Goal: Information Seeking & Learning: Learn about a topic

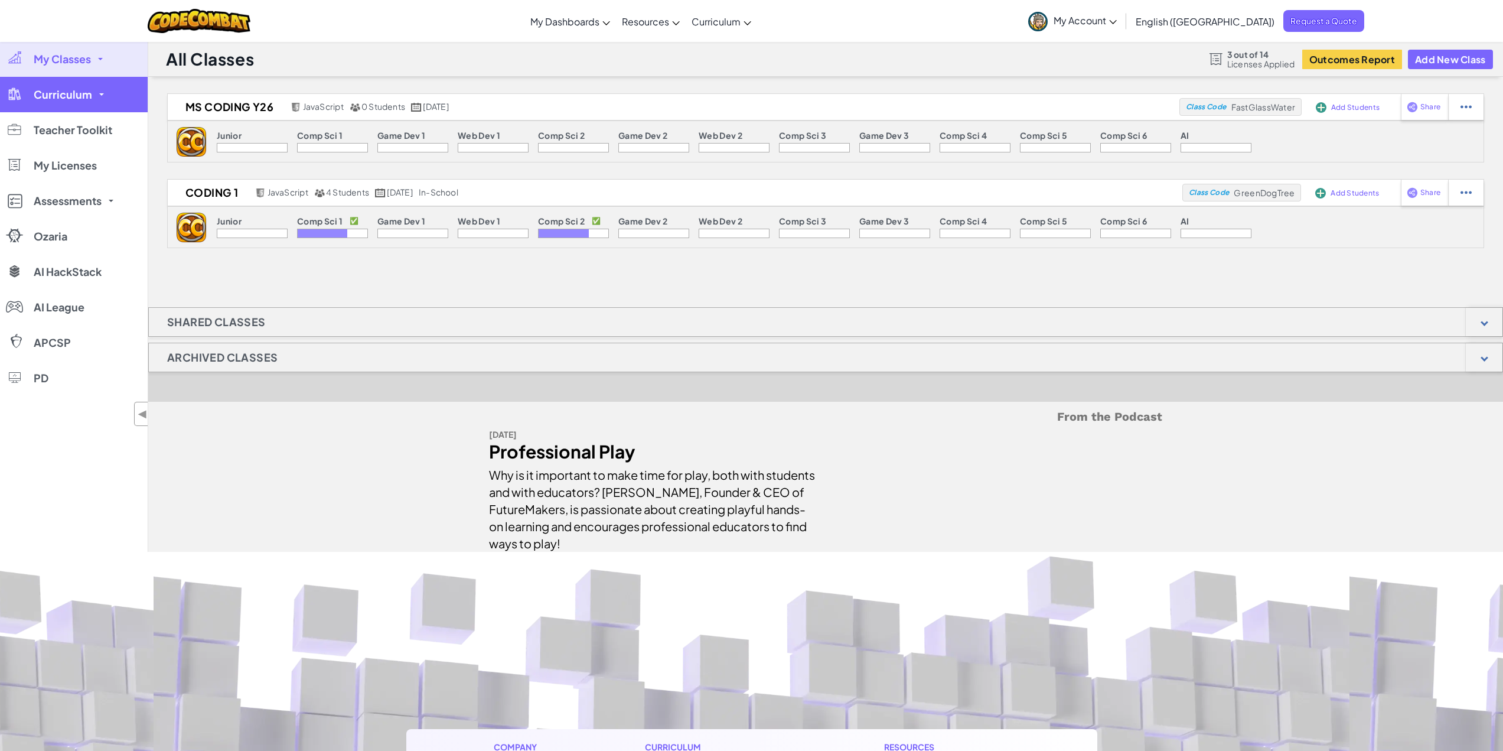
click at [62, 102] on link "Curriculum" at bounding box center [74, 94] width 148 height 35
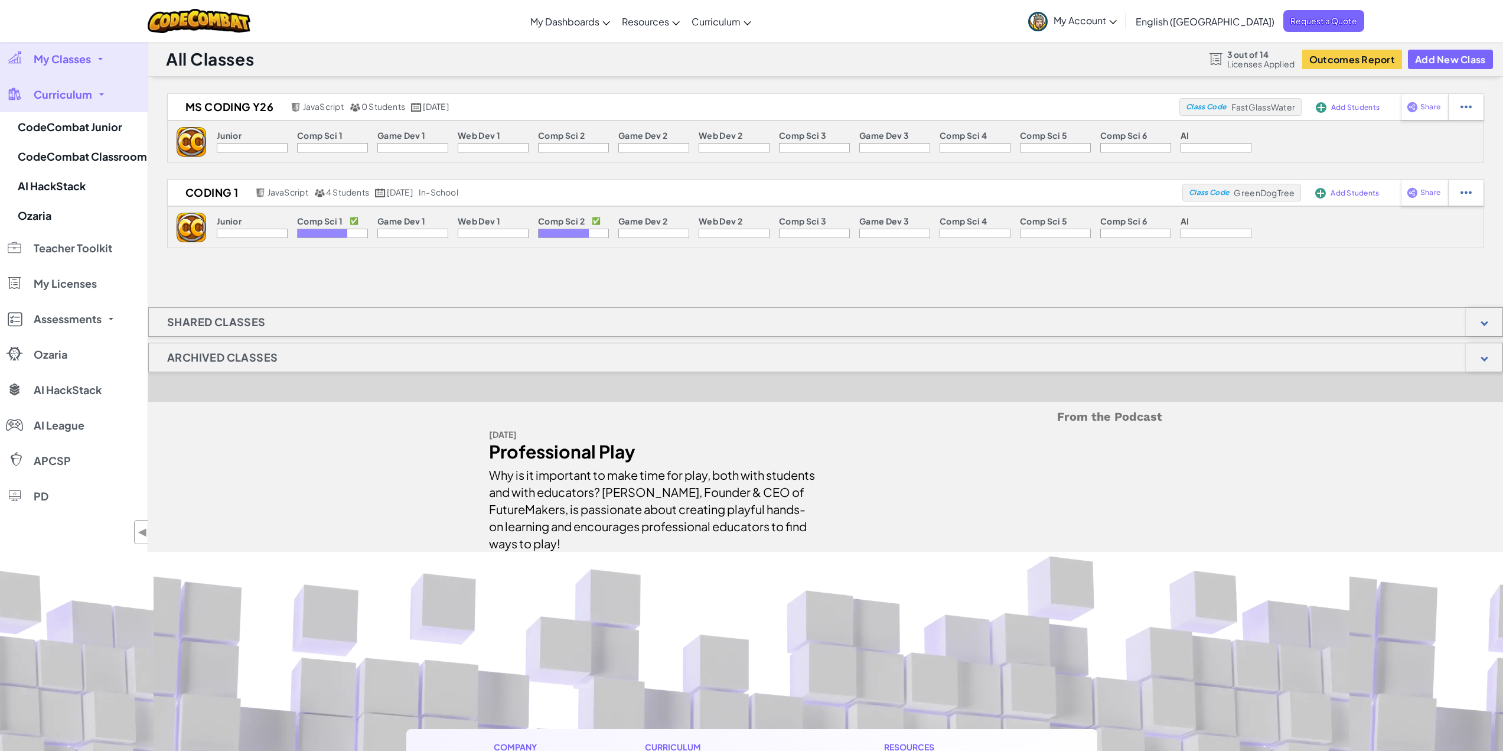
click at [86, 66] on link "My Classes" at bounding box center [74, 58] width 148 height 35
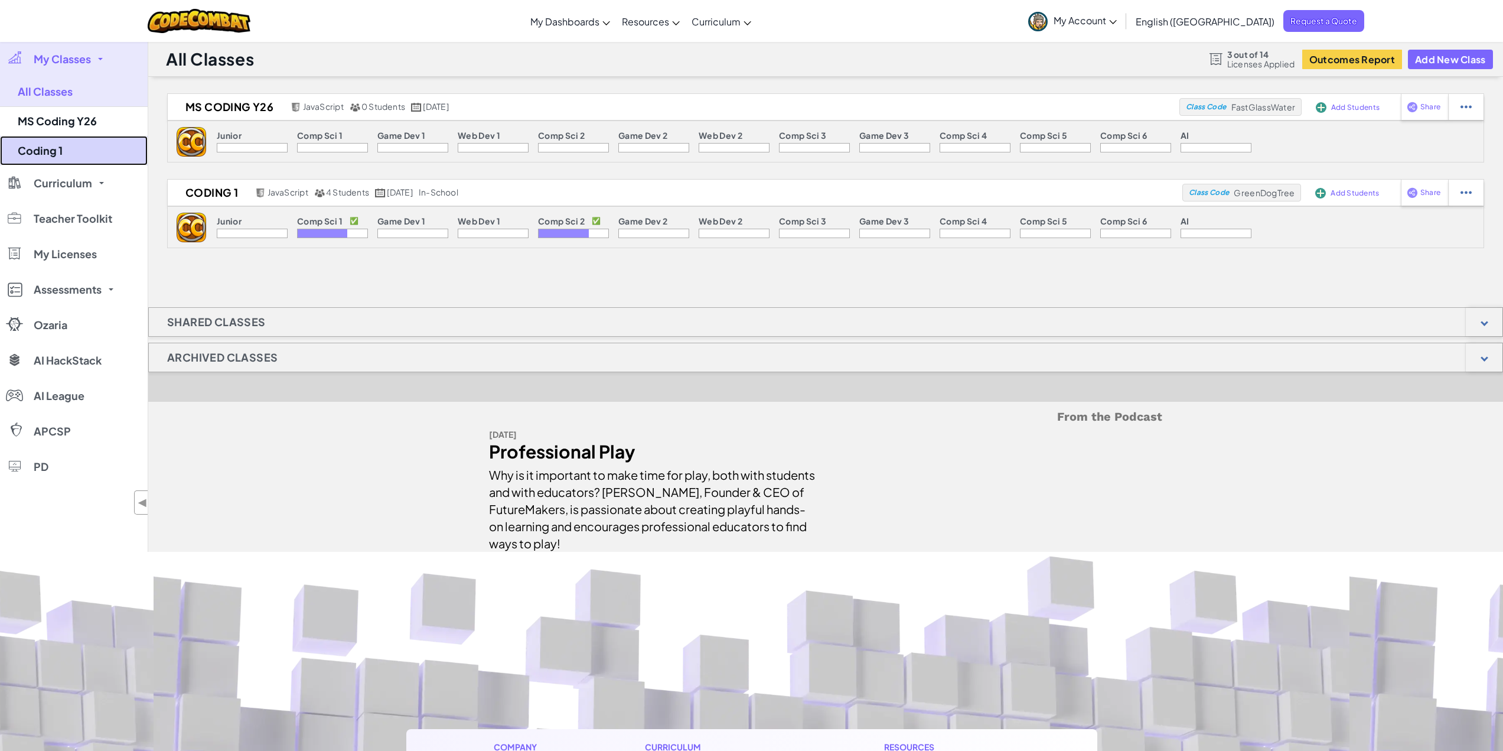
click at [48, 143] on link "Coding 1" at bounding box center [74, 151] width 148 height 30
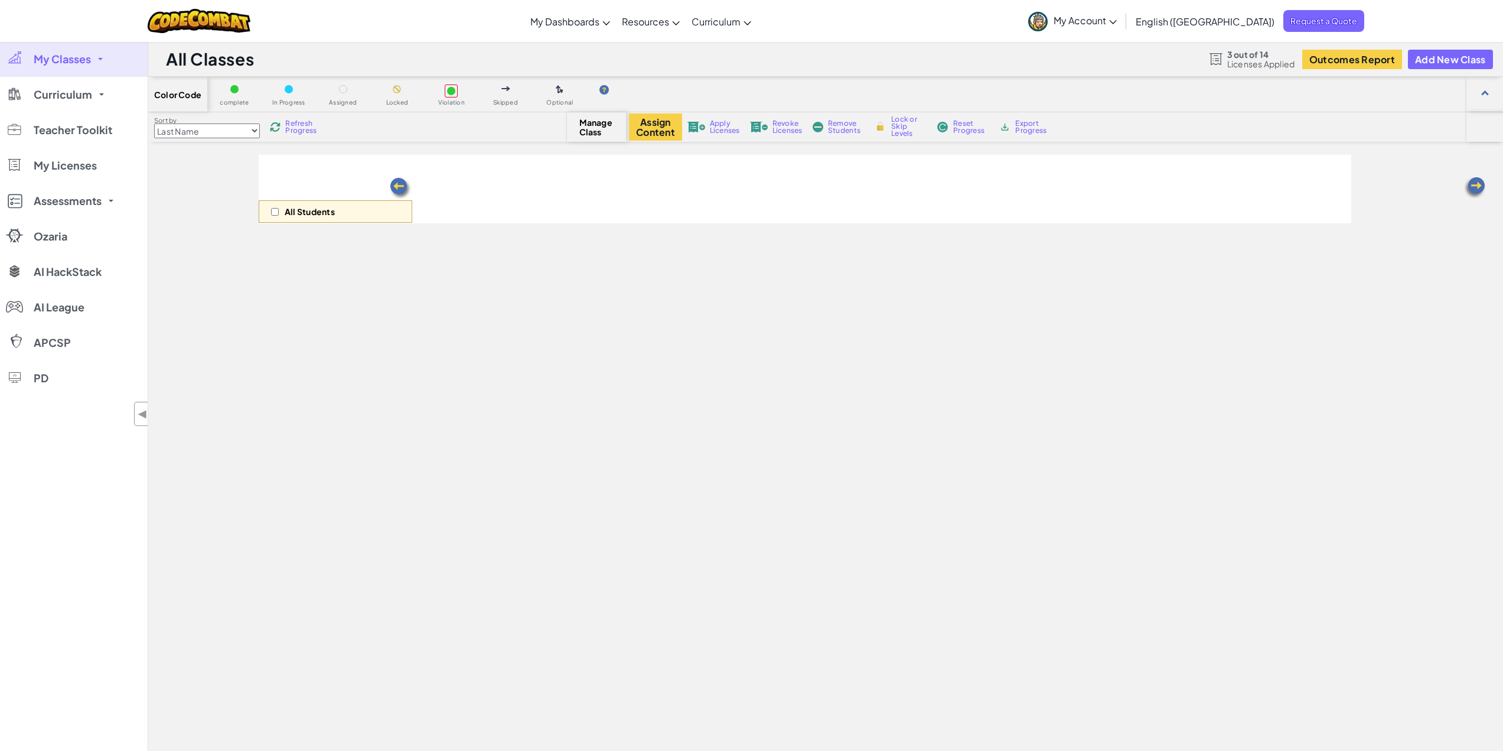
select select "5632661322961295f9428638"
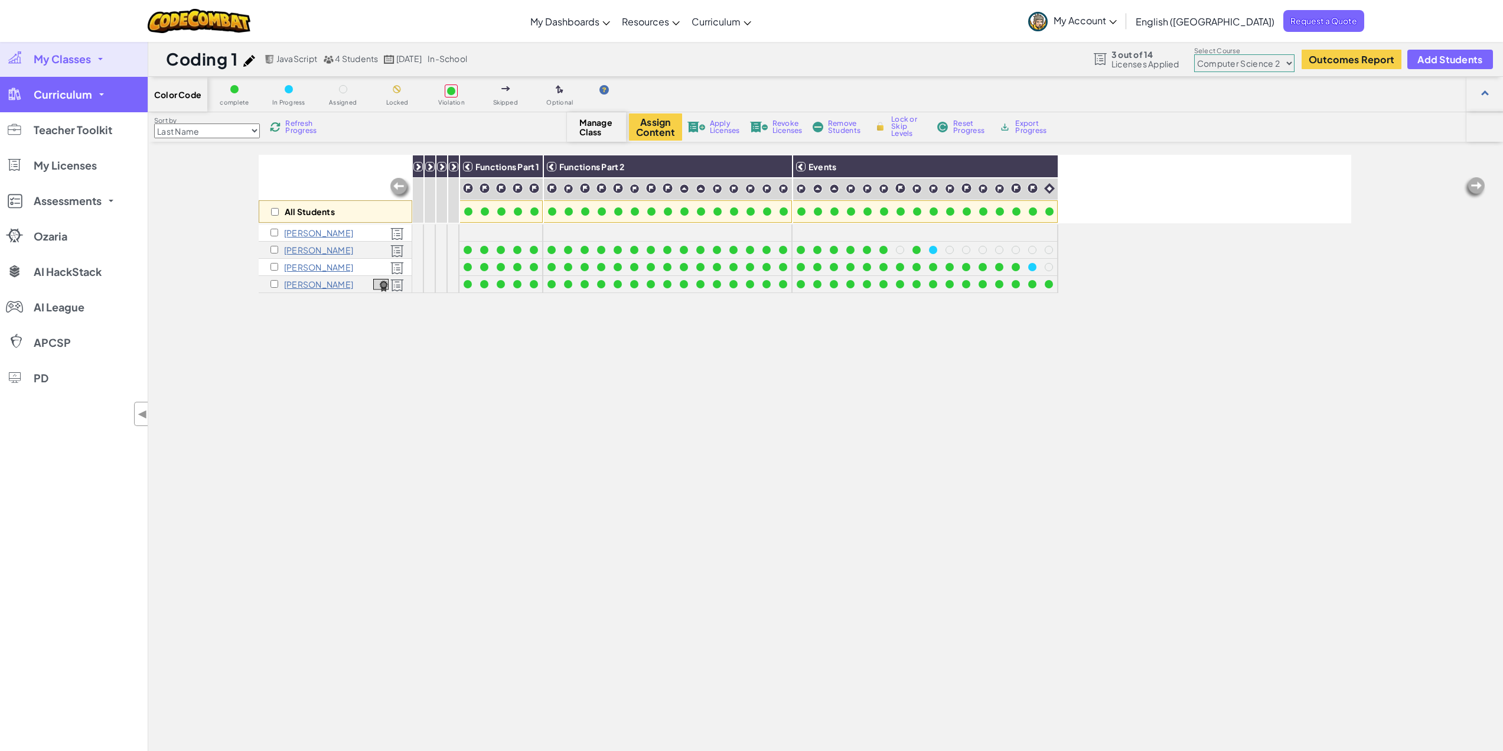
click at [75, 92] on span "Curriculum" at bounding box center [63, 94] width 58 height 11
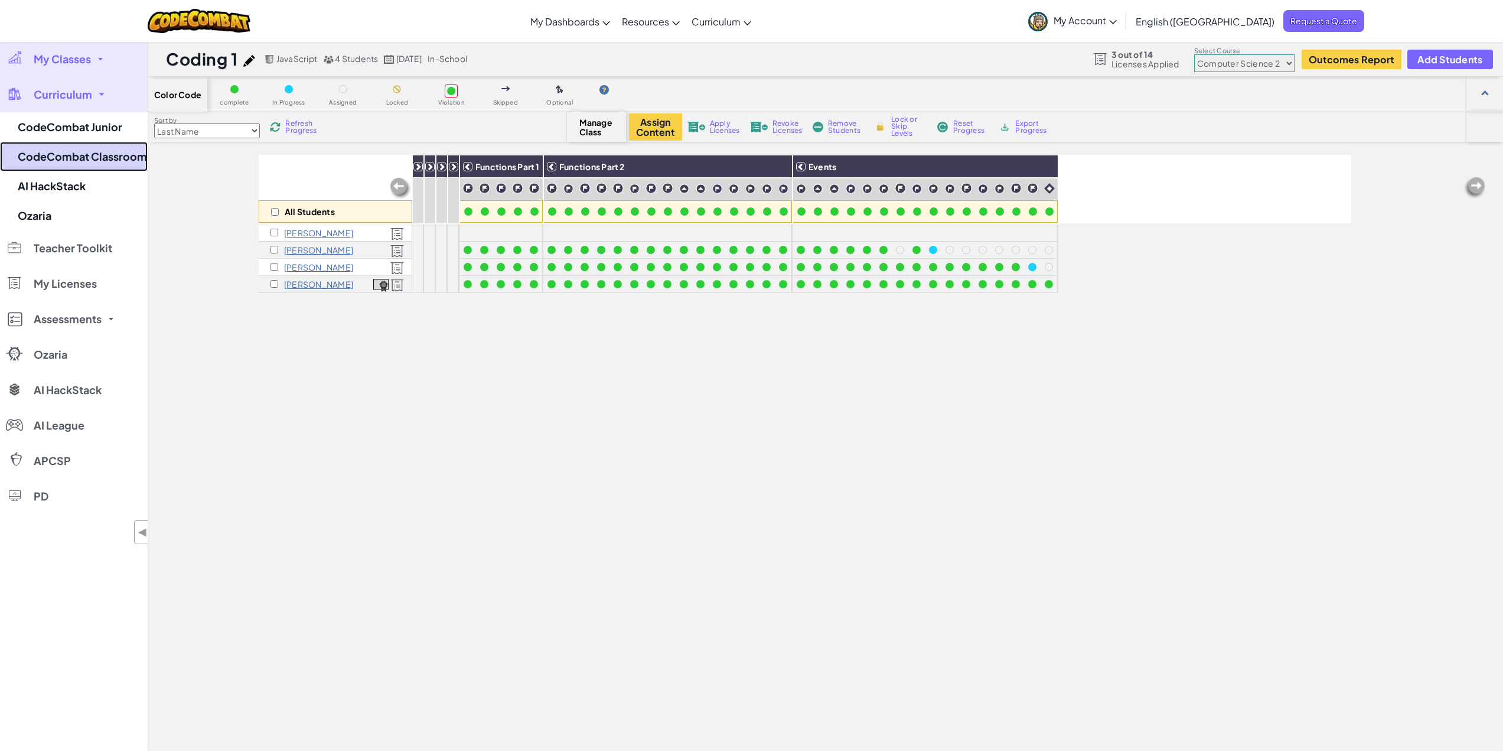
click at [96, 152] on link "CodeCombat Classroom" at bounding box center [74, 157] width 148 height 30
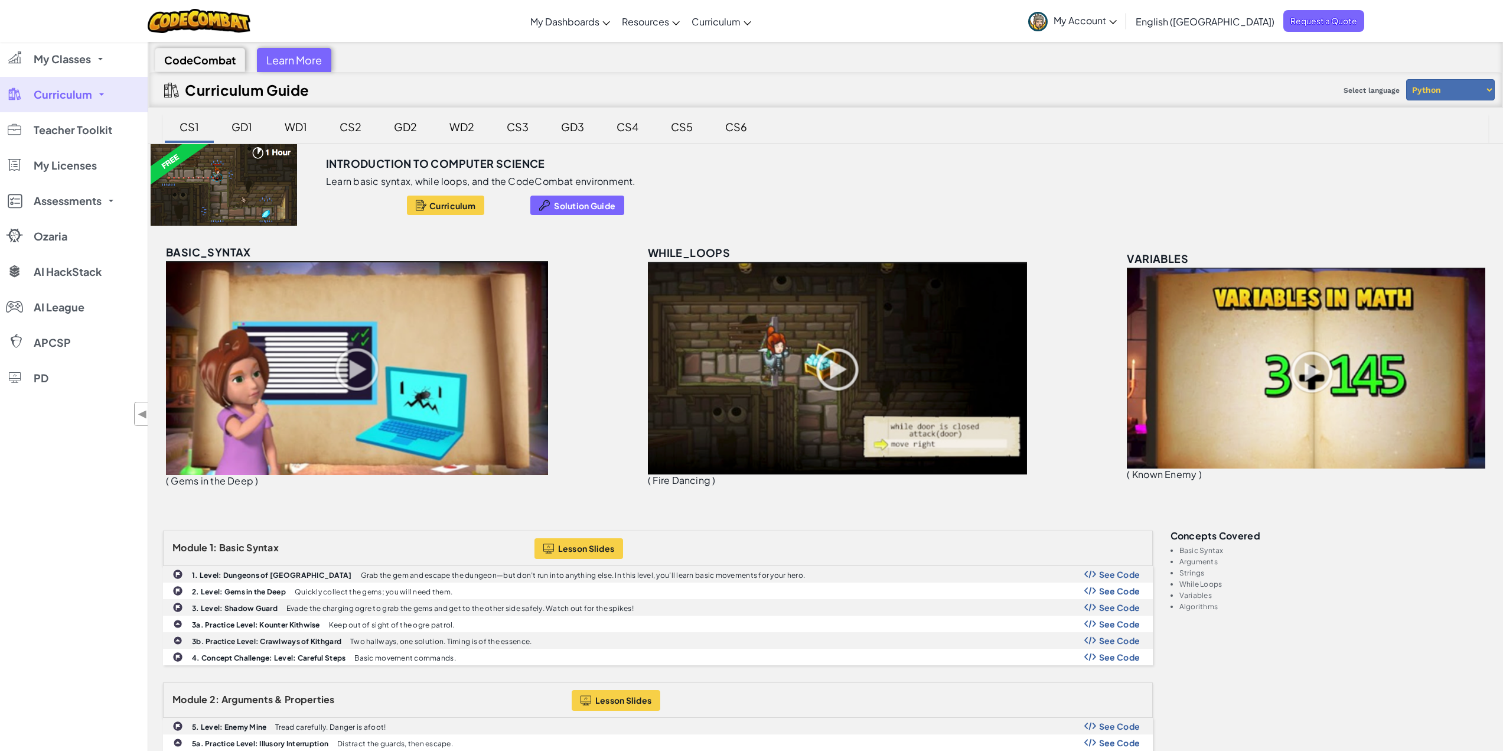
click at [1431, 91] on select "Python JavaScript" at bounding box center [1450, 89] width 89 height 21
select select "javascript"
click at [1406, 79] on select "Python JavaScript" at bounding box center [1450, 89] width 89 height 21
click at [334, 123] on div "CS2" at bounding box center [350, 127] width 45 height 28
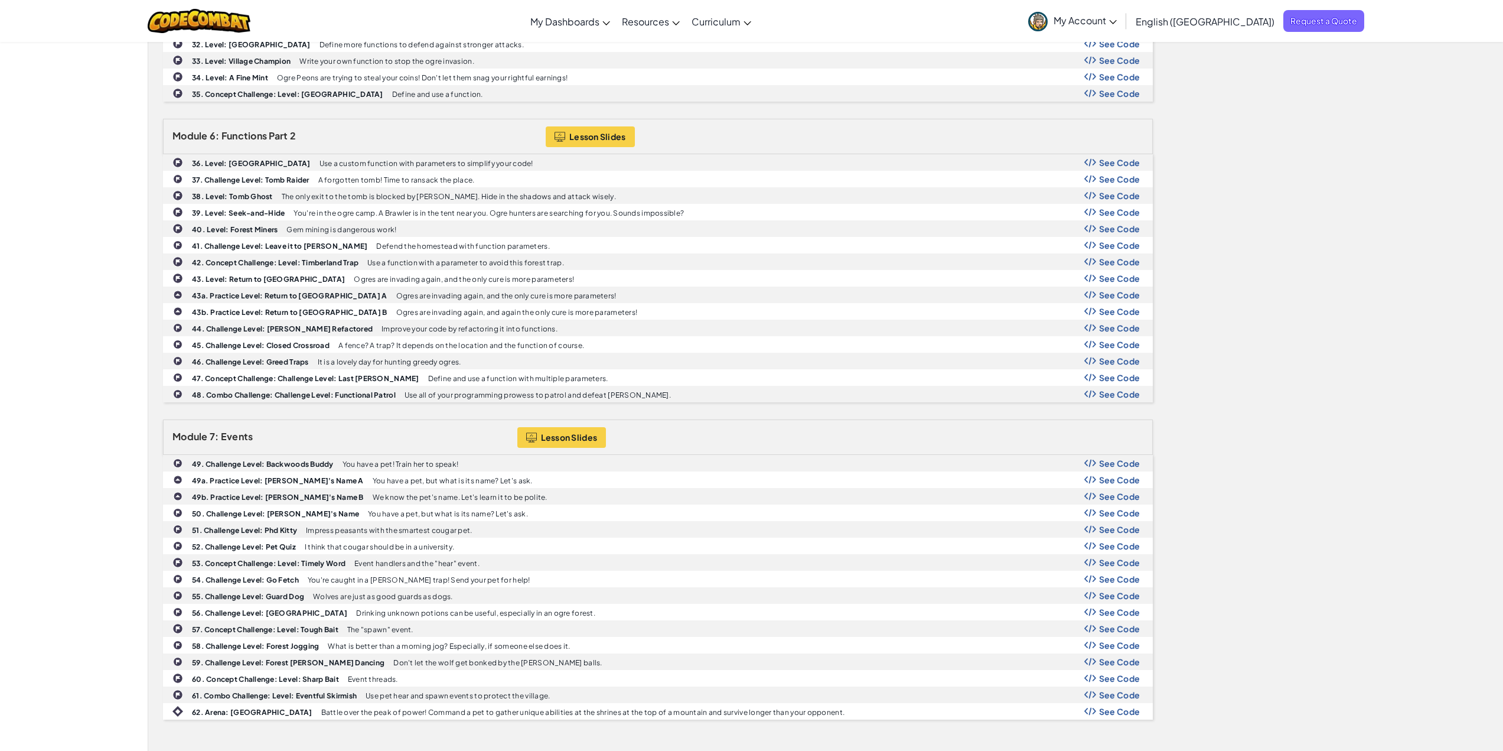
scroll to position [1299, 0]
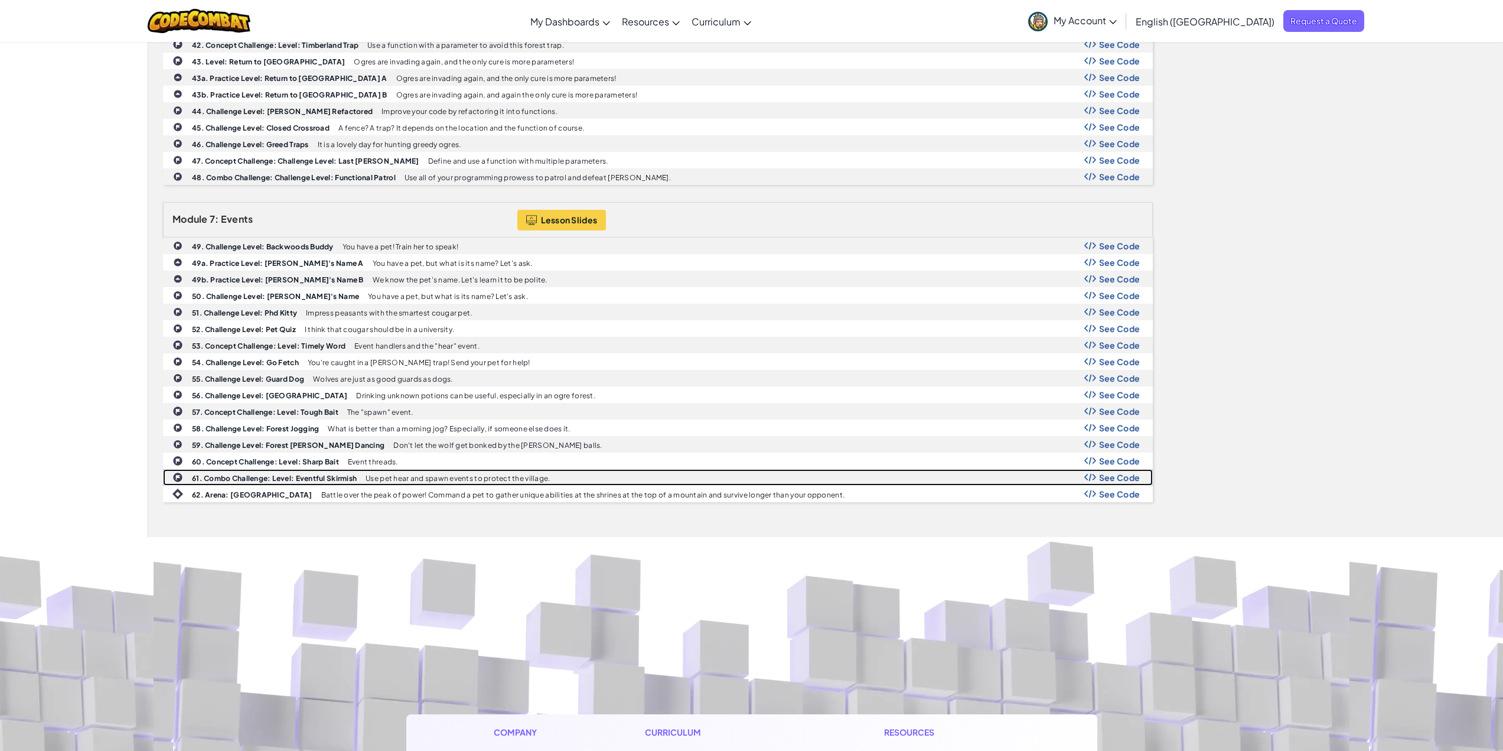
click at [1099, 473] on span "See Code" at bounding box center [1119, 477] width 41 height 9
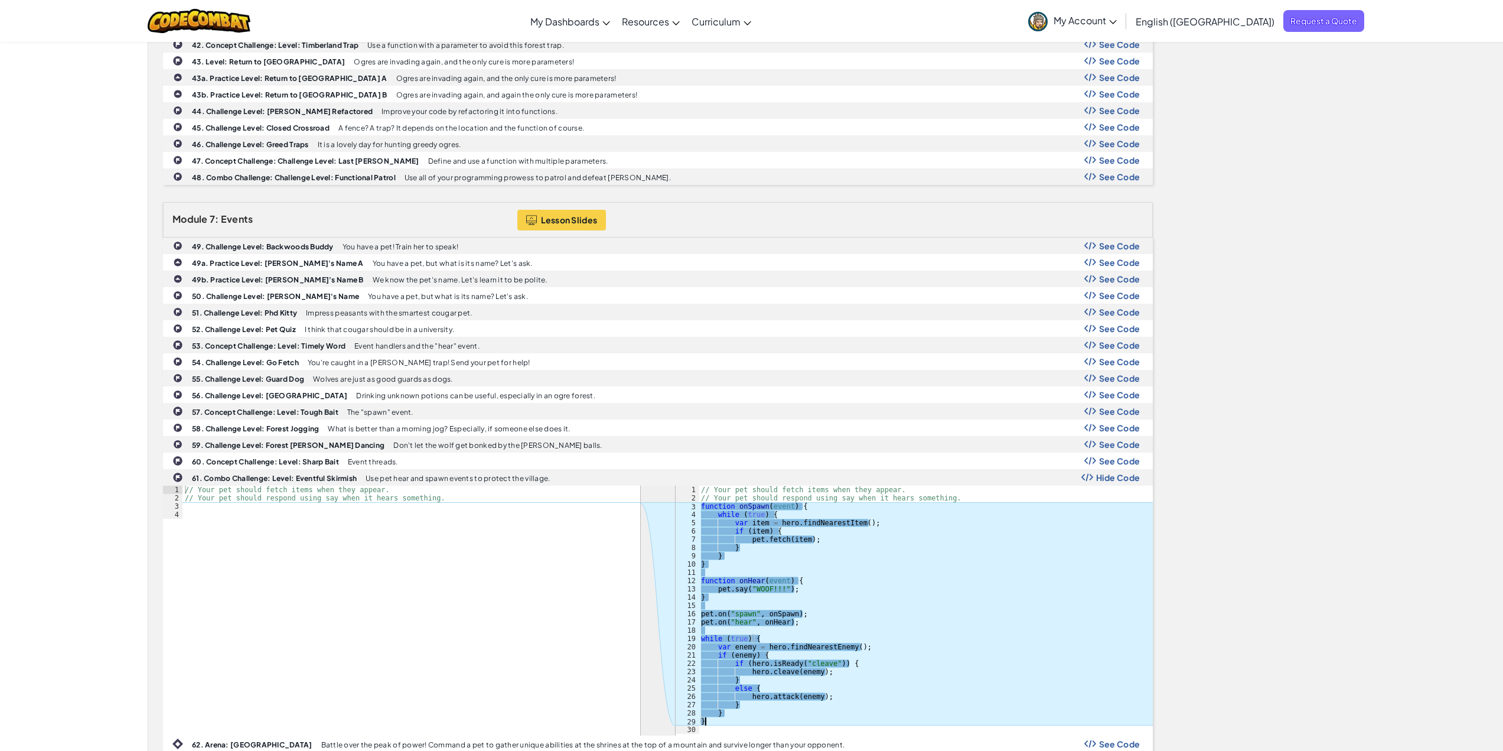
click at [709, 724] on div "// Your pet should fetch items when they appear. // Your pet should respond usi…" at bounding box center [926, 618] width 454 height 265
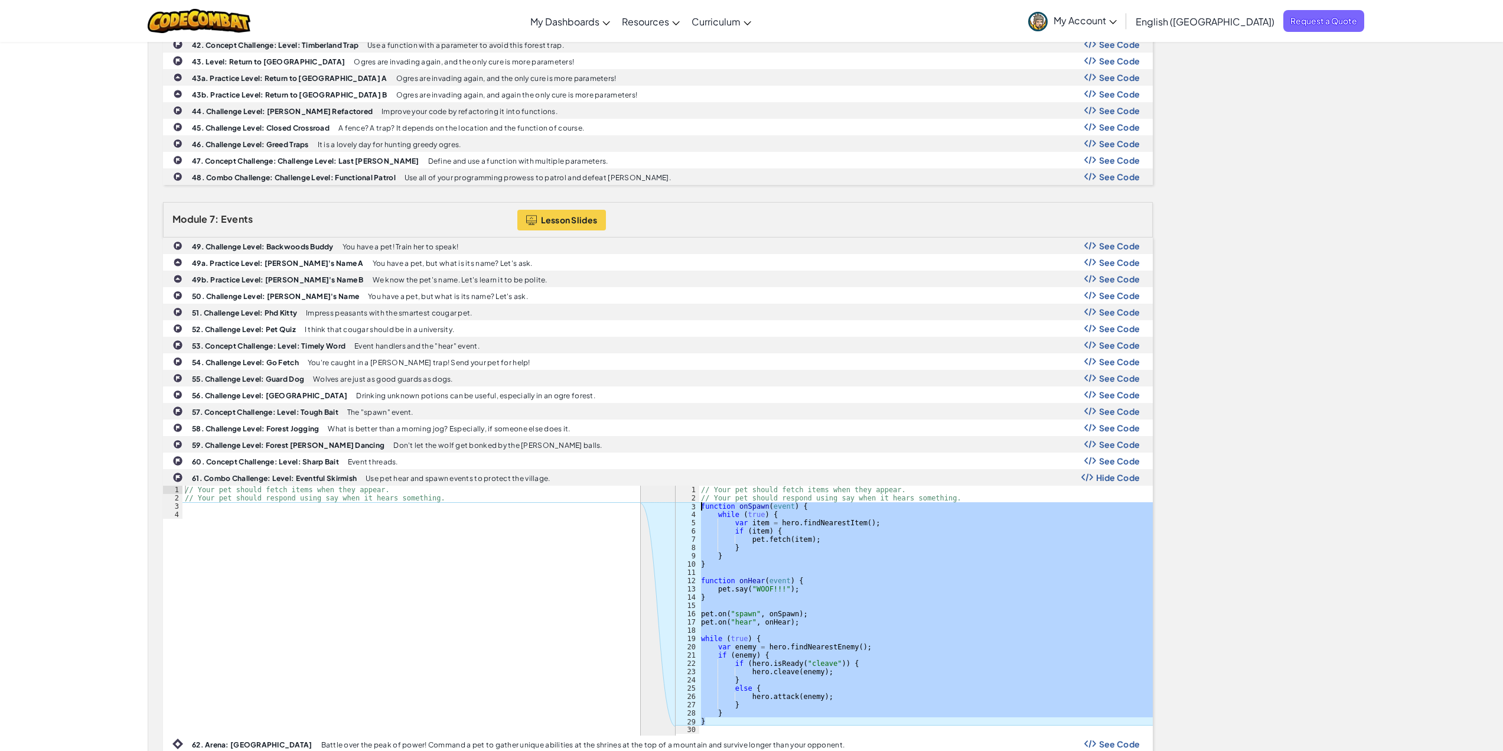
drag, startPoint x: 709, startPoint y: 724, endPoint x: 675, endPoint y: 508, distance: 218.8
click at [676, 508] on div "} 1 2 3 4 5 6 7 8 9 10 11 12 13 14 15 16 17 18 19 20 21 22 23 24 25 26 27 28 29…" at bounding box center [914, 610] width 477 height 248
type textarea "function onSpawn(event) { while (true) {"
click at [325, 475] on b "61. Combo Challenge: Level: Eventful Skirmish" at bounding box center [274, 478] width 165 height 9
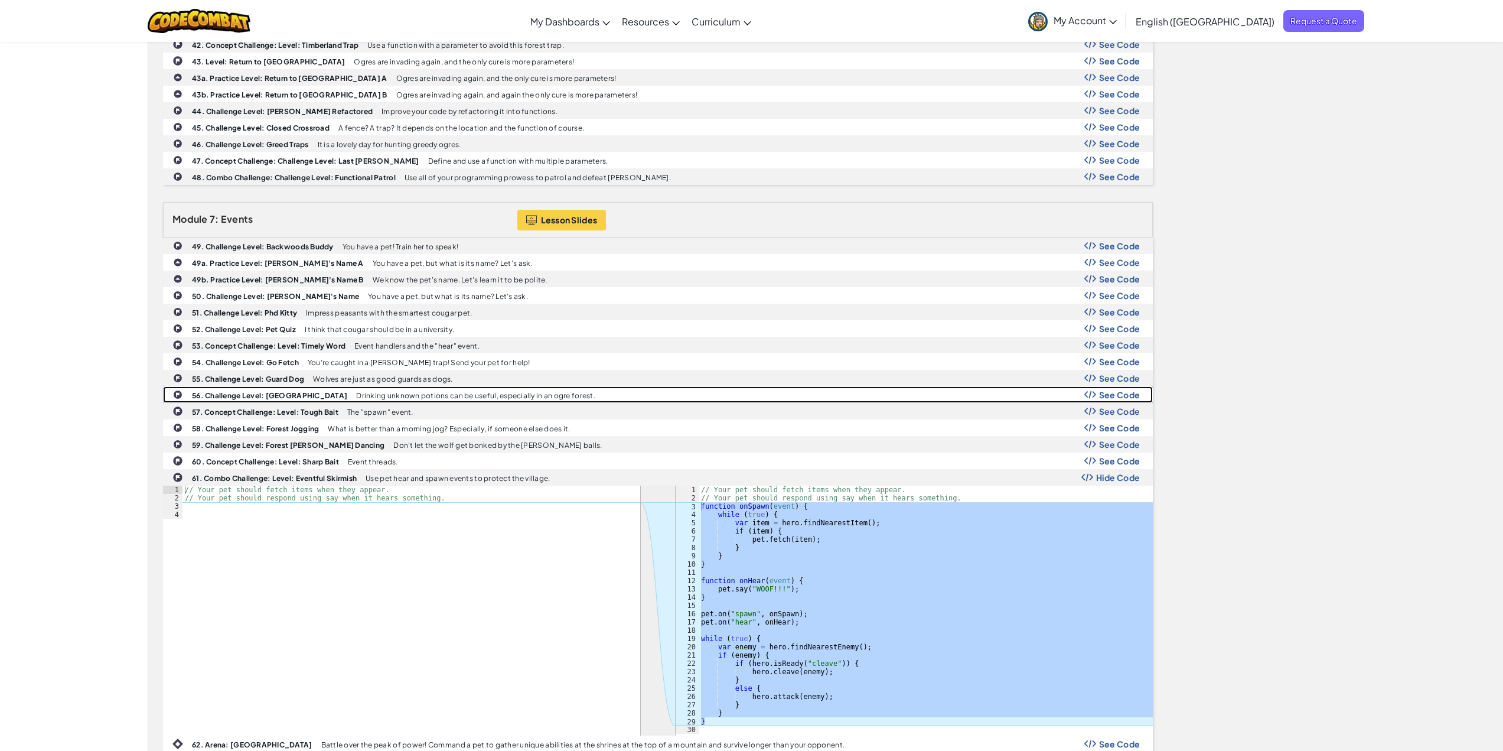
click at [1129, 392] on span "See Code" at bounding box center [1119, 394] width 41 height 9
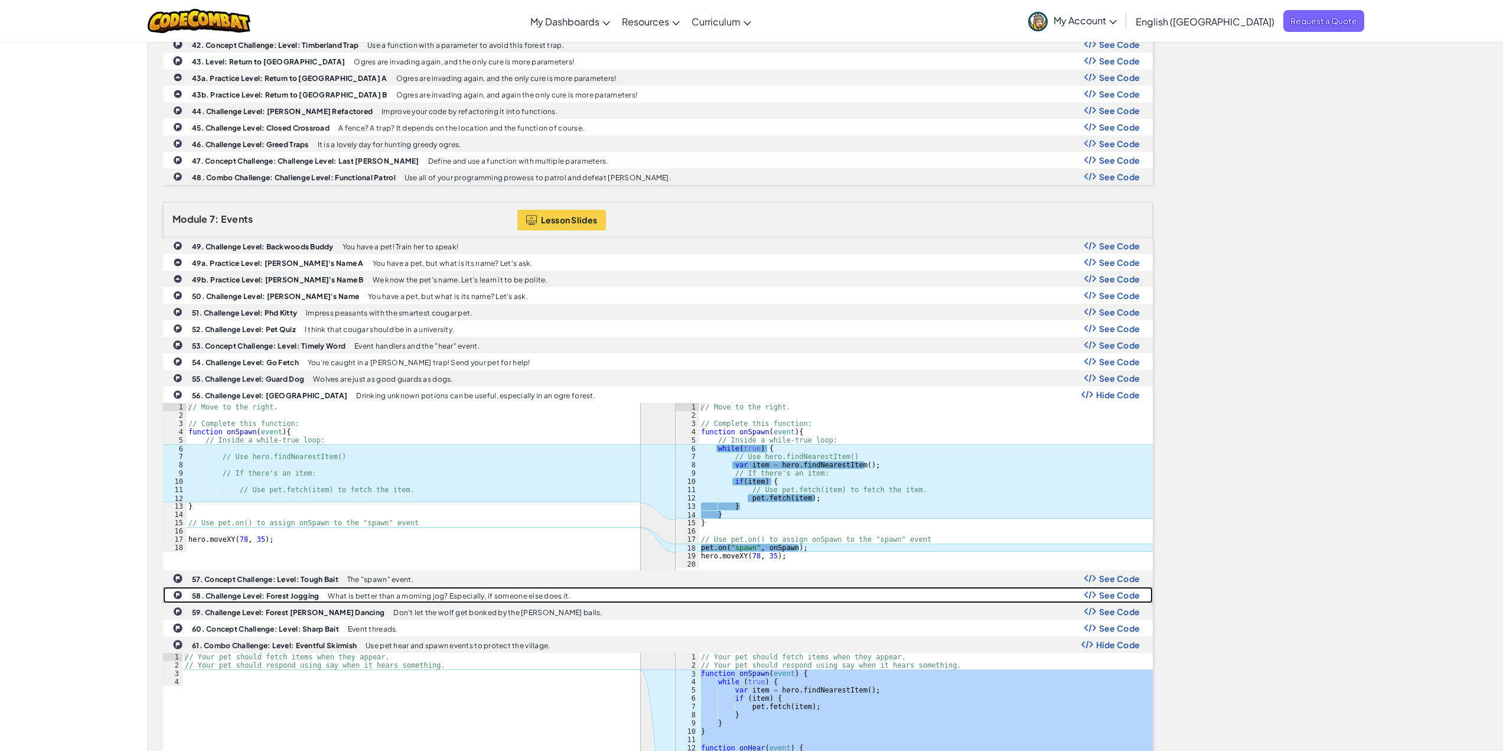
click at [1116, 596] on span "See Code" at bounding box center [1119, 594] width 41 height 9
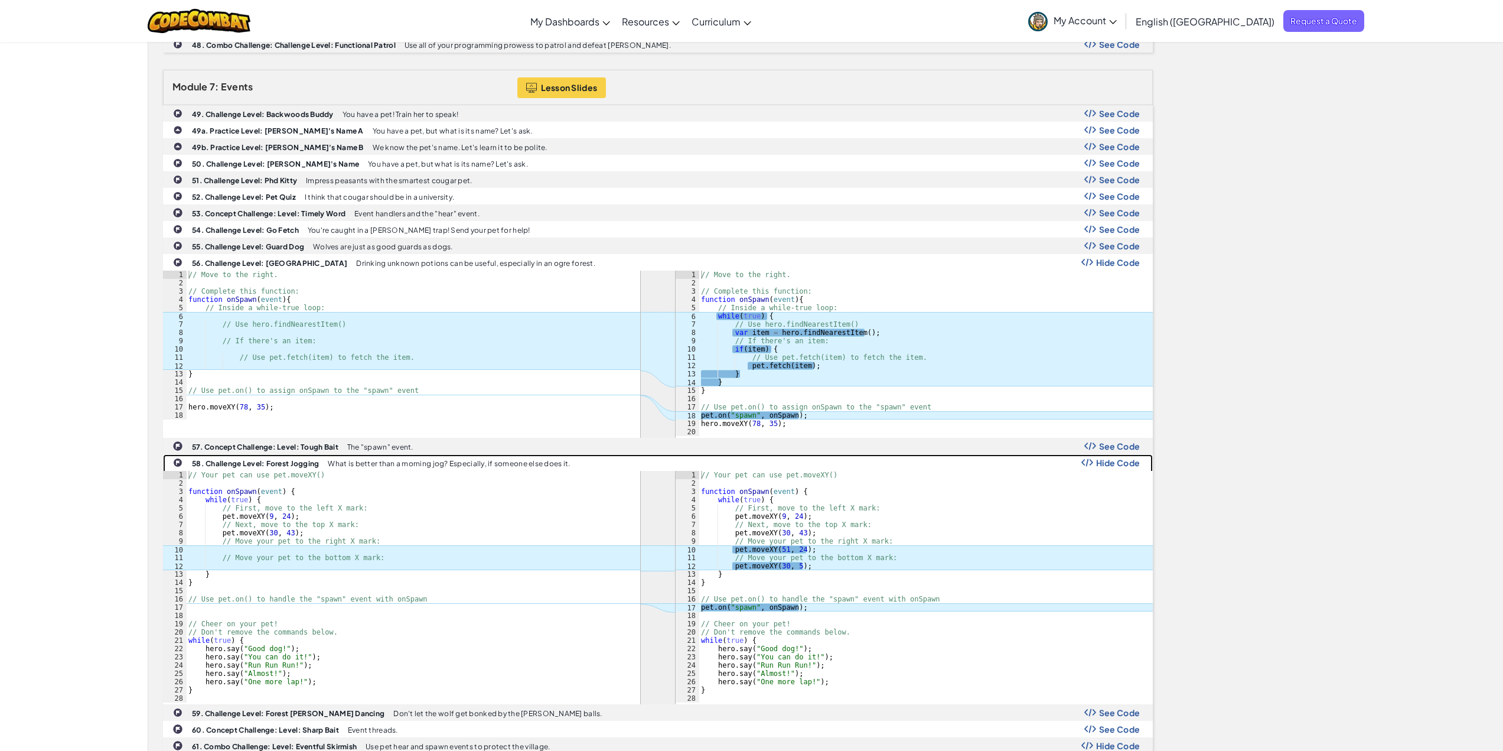
scroll to position [1477, 0]
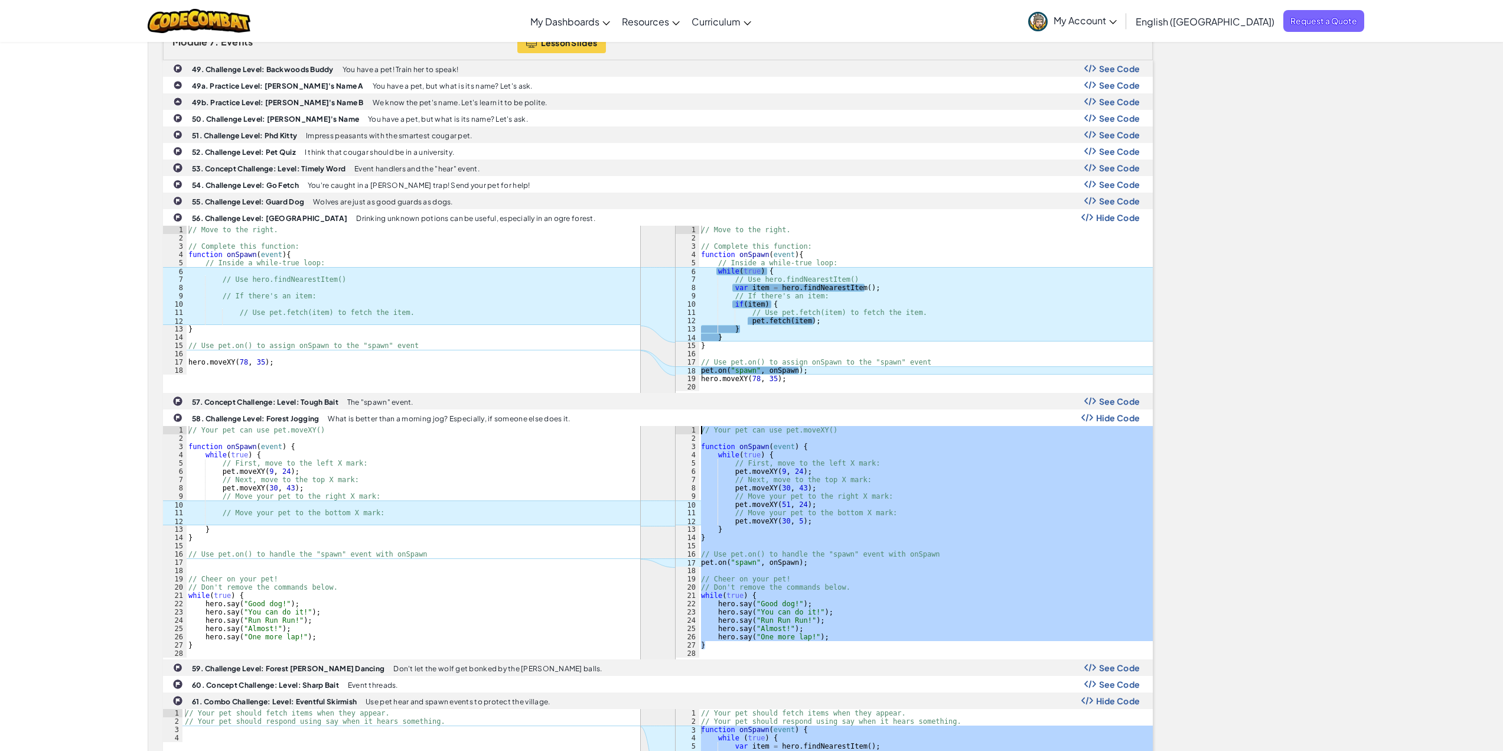
drag, startPoint x: 714, startPoint y: 648, endPoint x: 677, endPoint y: 430, distance: 221.0
click at [681, 427] on div "} 1 2 3 4 5 6 7 8 9 10 11 12 13 14 15 16 17 18 19 20 21 22 23 24 25 26 27 28 //…" at bounding box center [914, 542] width 477 height 232
type textarea "// Your pet can use pet.moveXY()"
click at [242, 416] on b "58. Challenge Level: Forest Jogging" at bounding box center [255, 418] width 127 height 9
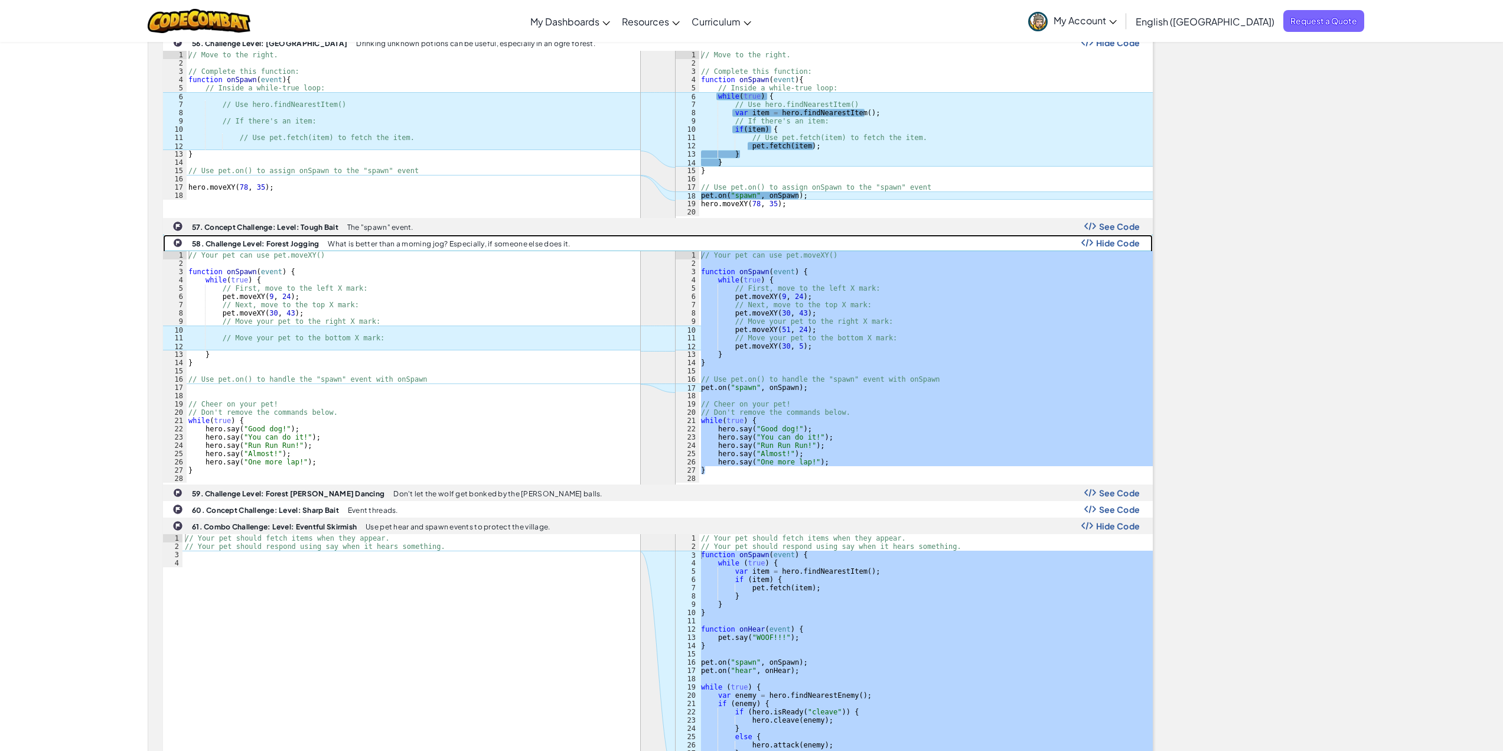
scroll to position [1654, 0]
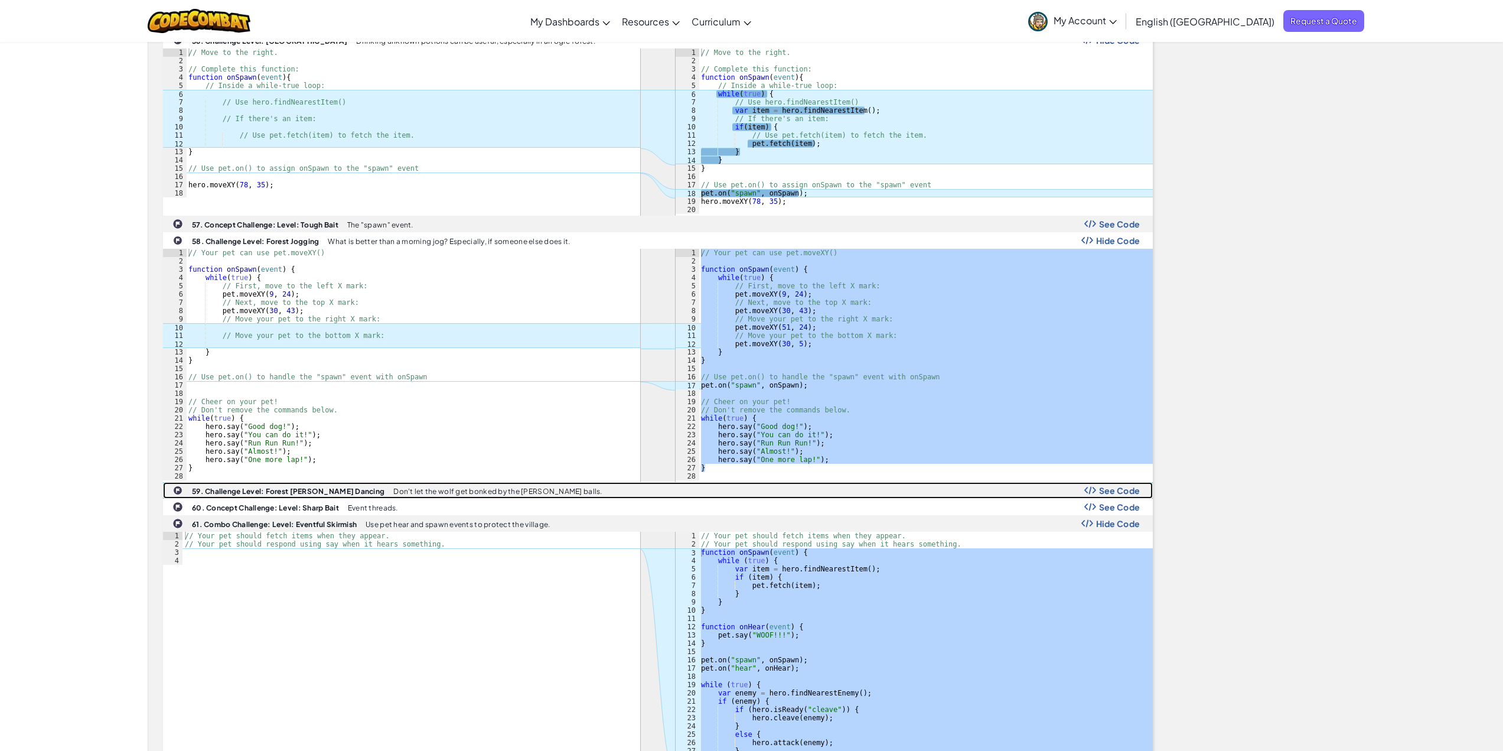
click at [1104, 486] on span "See Code" at bounding box center [1119, 490] width 41 height 9
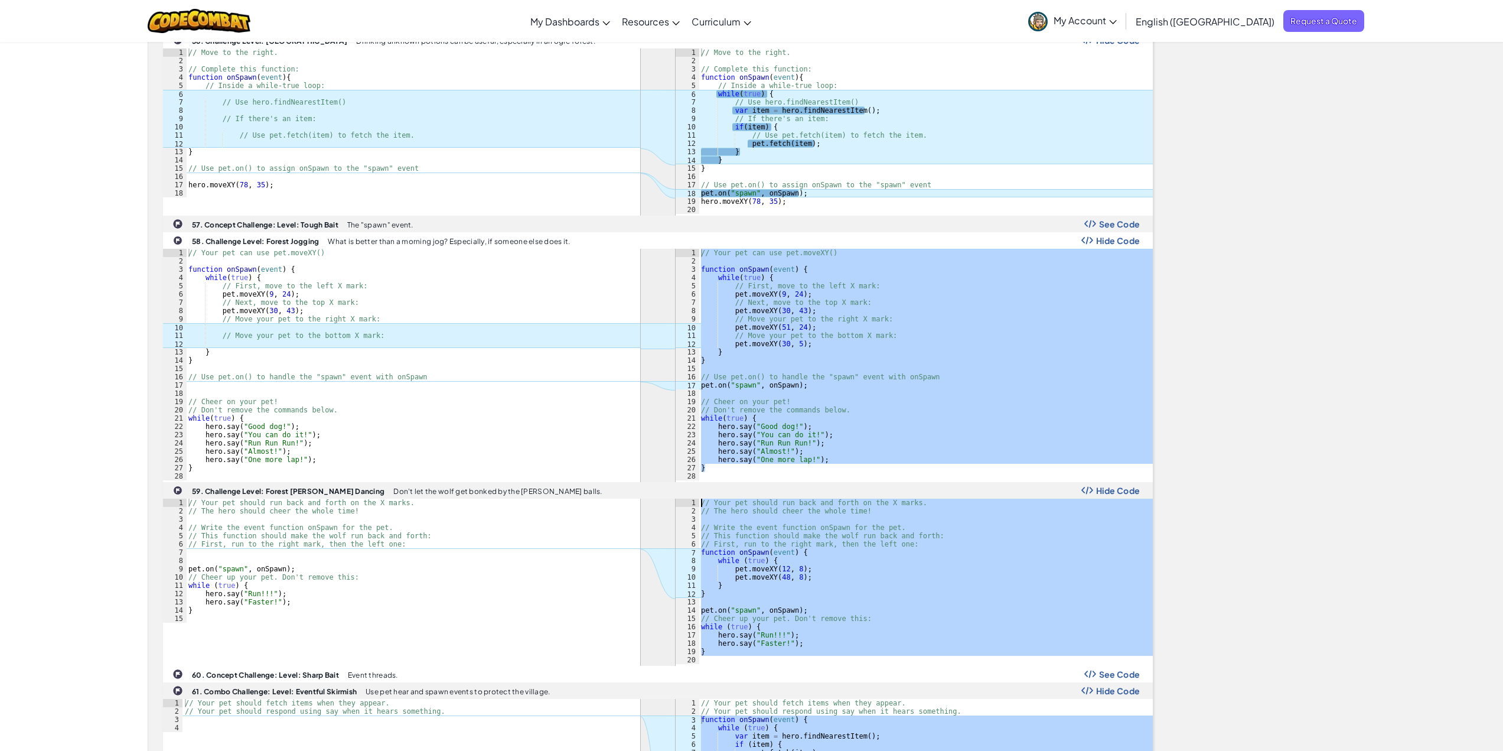
drag, startPoint x: 739, startPoint y: 660, endPoint x: 693, endPoint y: 503, distance: 163.7
click at [693, 503] on div "1 2 3 4 5 6 7 8 9 10 11 12 13 14 15 16 17 18 19 20 // Your pet should run back …" at bounding box center [914, 581] width 477 height 165
type textarea "// Your pet should run back and forth on the X marks. // The hero should cheer …"
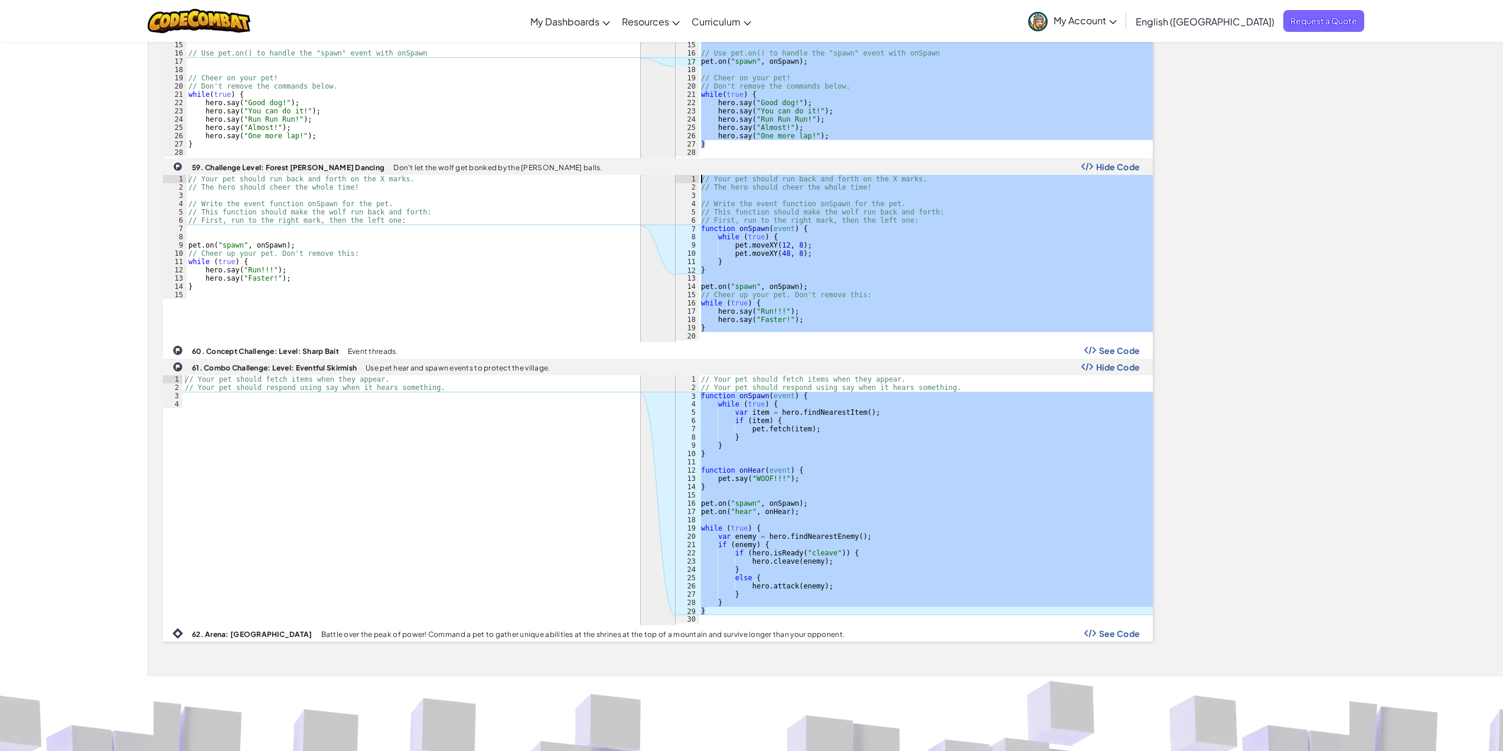
scroll to position [2008, 0]
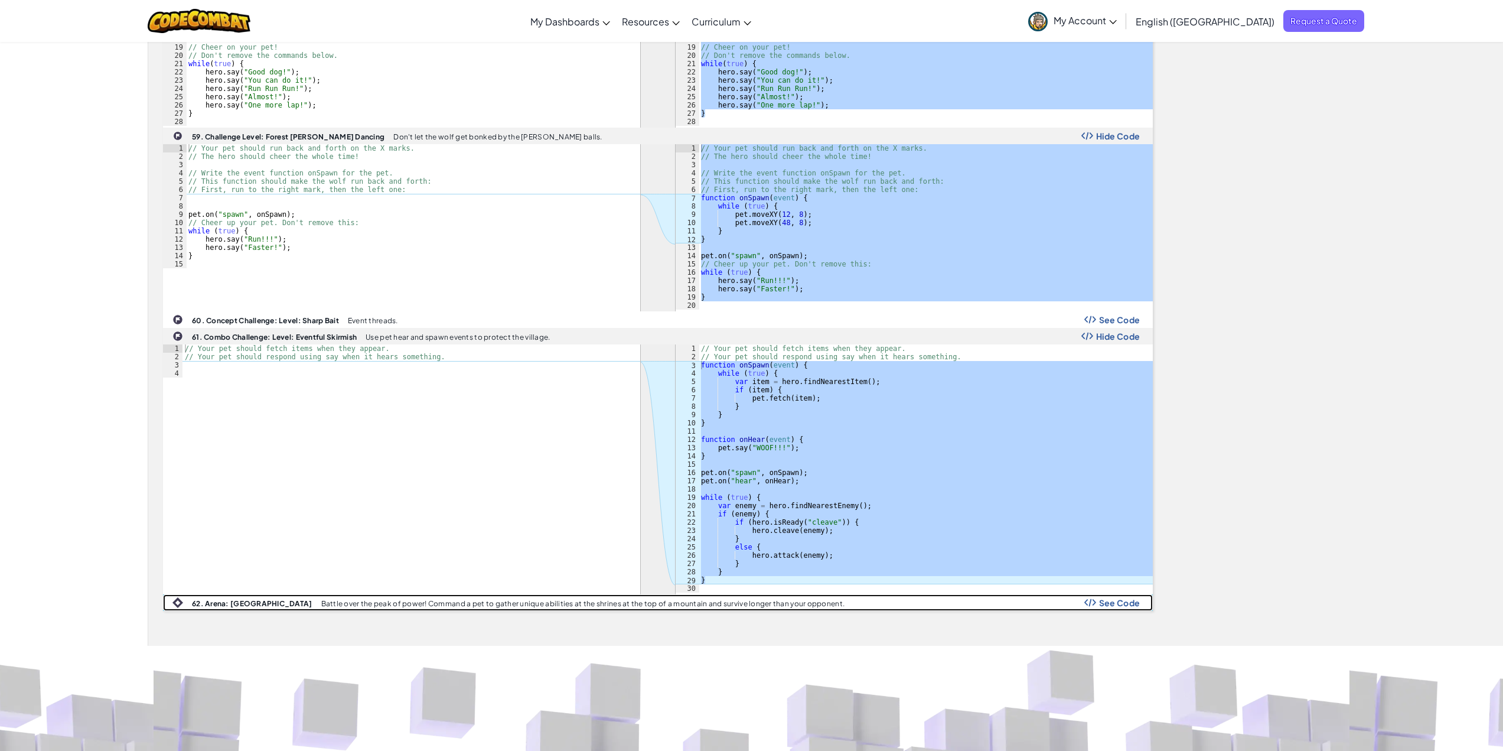
click at [1104, 600] on span "See Code" at bounding box center [1119, 602] width 41 height 9
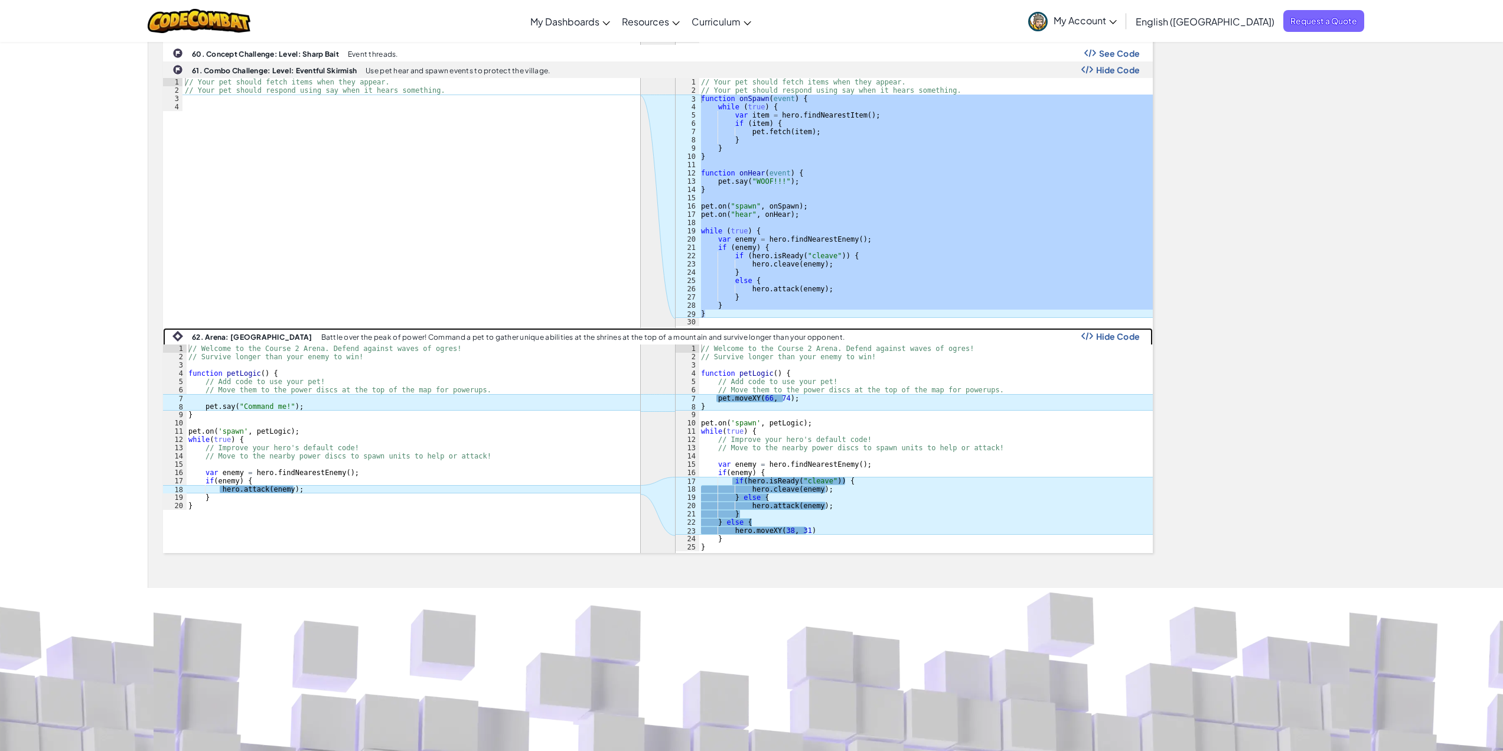
scroll to position [2363, 0]
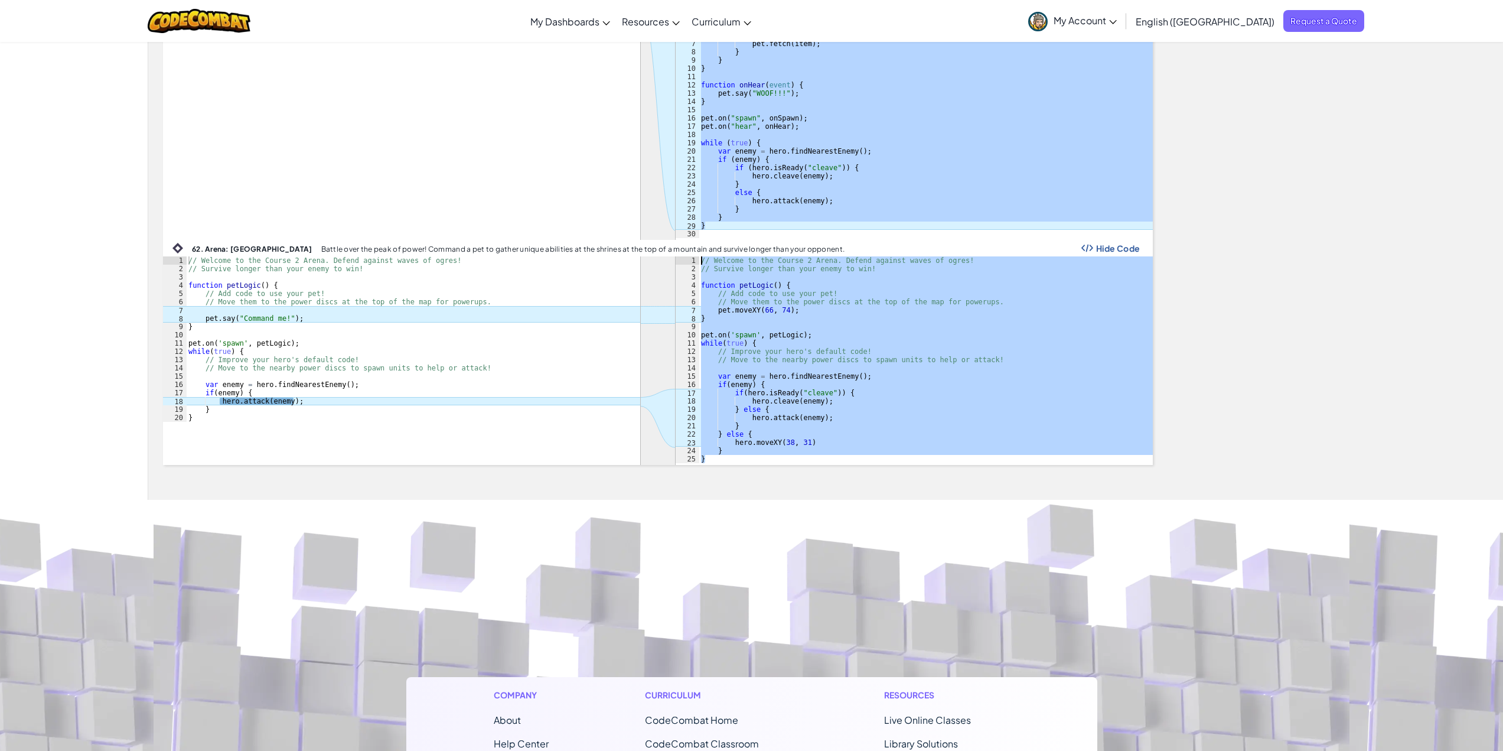
drag, startPoint x: 714, startPoint y: 461, endPoint x: 668, endPoint y: 258, distance: 207.6
click at [668, 258] on div "ההההההההההההההההההההההההההההההההההההההההההההההההההההההההההההההההההההההההההההההה…" at bounding box center [658, 360] width 990 height 209
type textarea "// Welcome to the Course 2 Arena. Defend against waves of ogres! // Survive lon…"
click at [240, 252] on b "62. Arena: [GEOGRAPHIC_DATA]" at bounding box center [252, 249] width 120 height 9
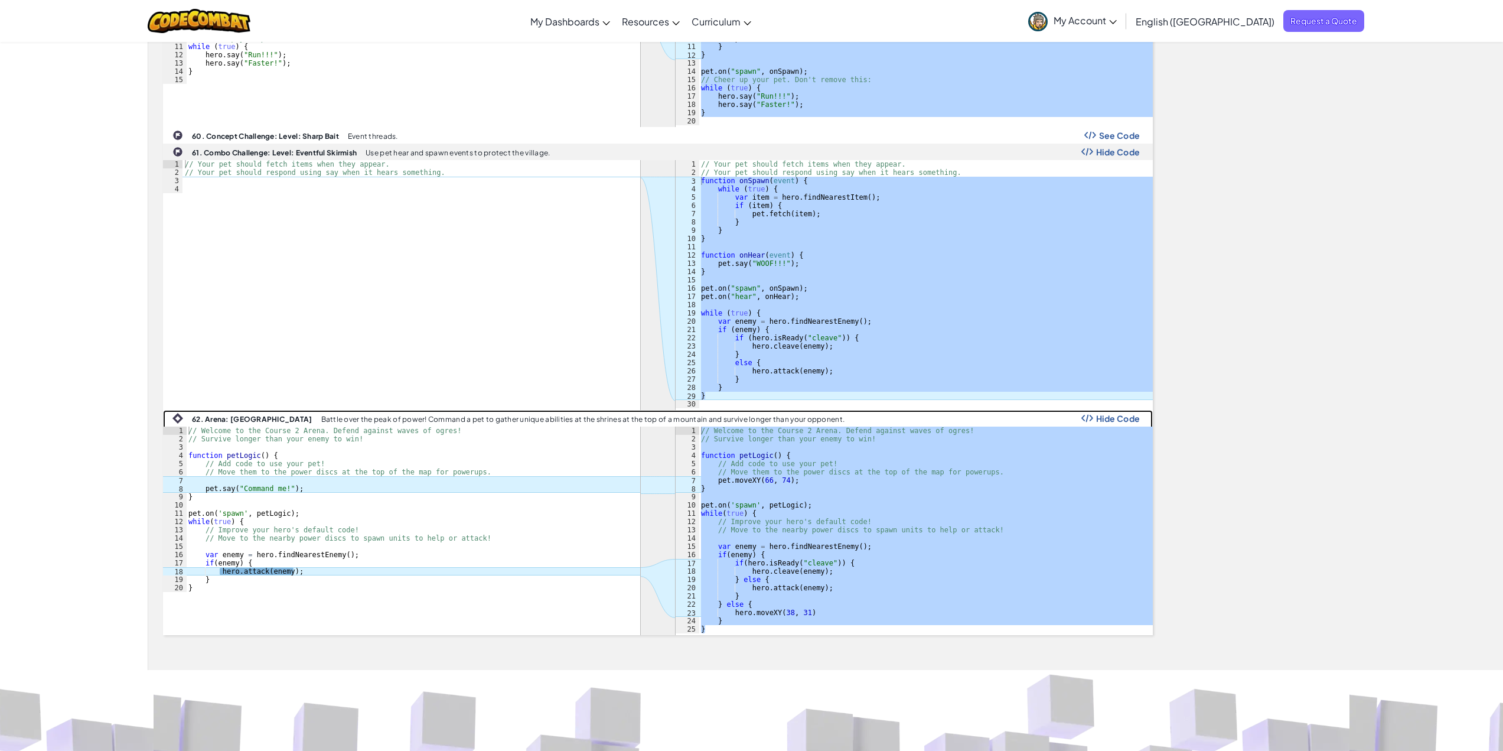
scroll to position [2185, 0]
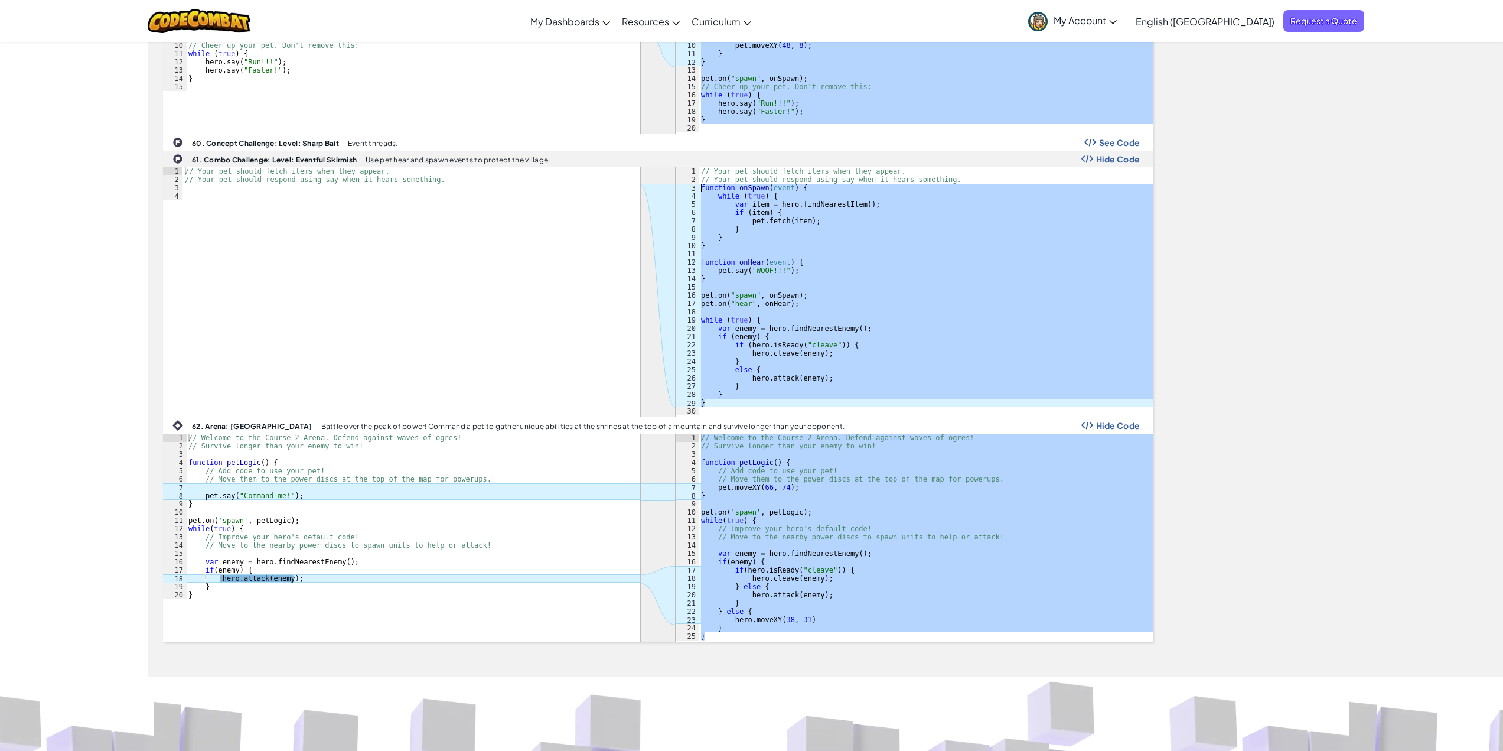
click at [753, 242] on div "// Your pet should fetch items when they appear. // Your pet should respond usi…" at bounding box center [926, 291] width 454 height 248
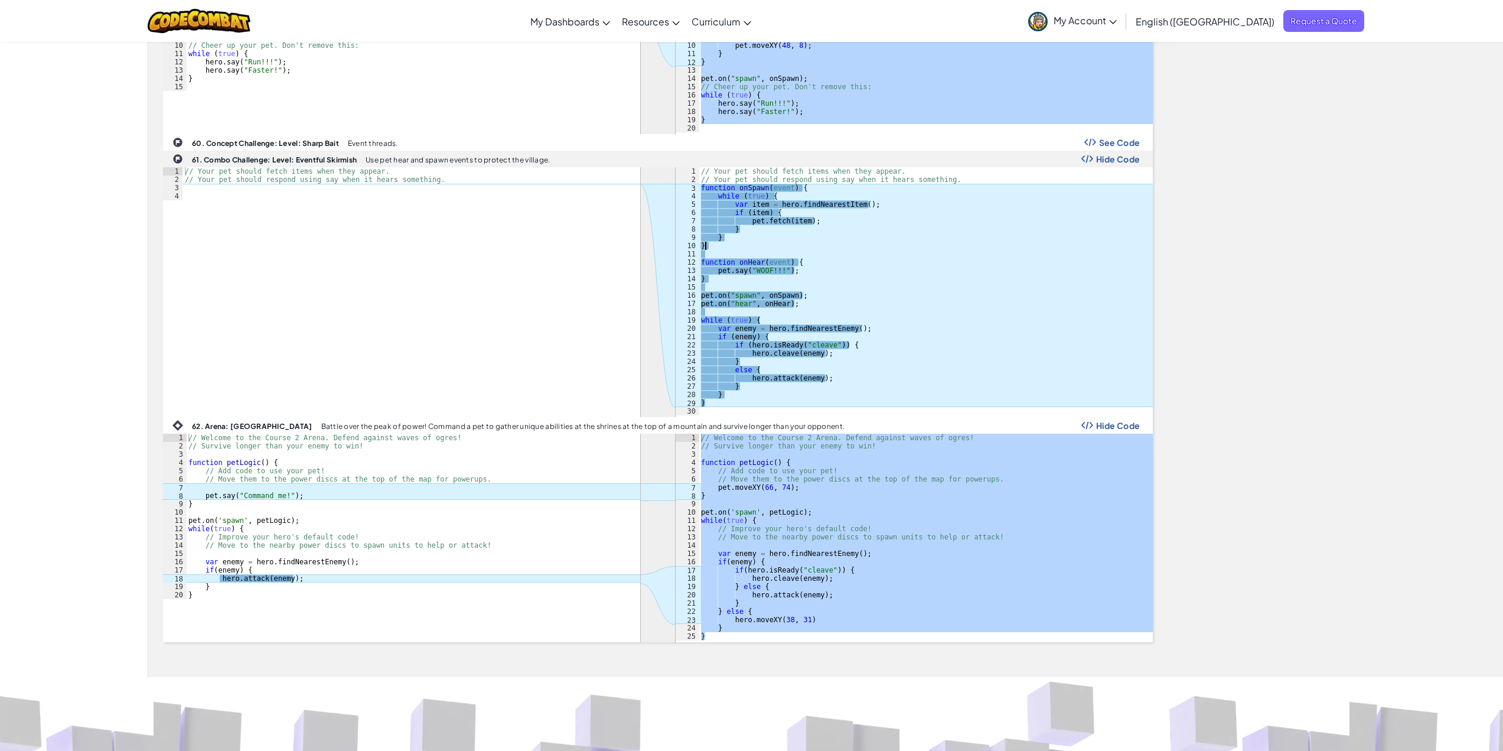
click at [716, 245] on div "// Your pet should fetch items when they appear. // Your pet should respond usi…" at bounding box center [926, 299] width 454 height 265
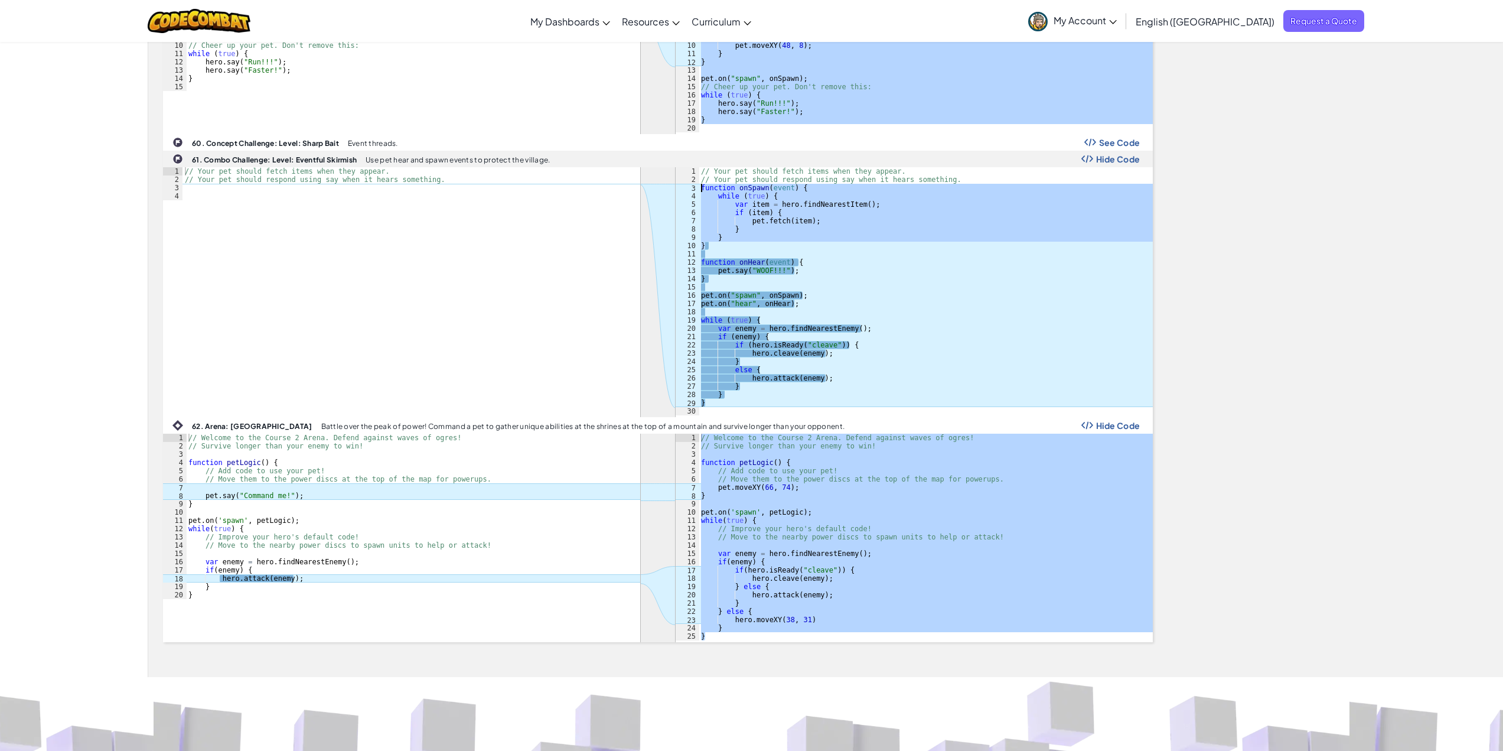
drag, startPoint x: 716, startPoint y: 245, endPoint x: 698, endPoint y: 190, distance: 57.9
click at [698, 190] on div "} 1 2 3 4 5 6 7 8 9 10 11 12 13 14 15 16 17 18 19 20 21 22 23 24 25 26 27 28 29…" at bounding box center [914, 291] width 477 height 248
type textarea "function onSpawn(event) { while (true) {"
